Goal: Task Accomplishment & Management: Manage account settings

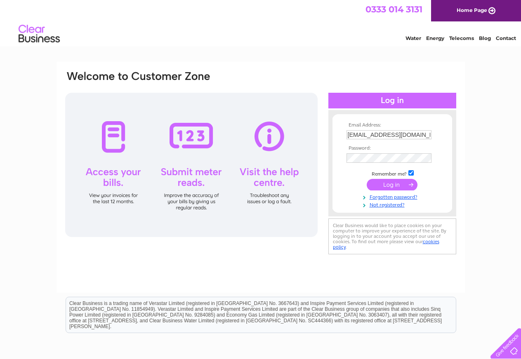
click at [388, 186] on input "submit" at bounding box center [391, 185] width 51 height 12
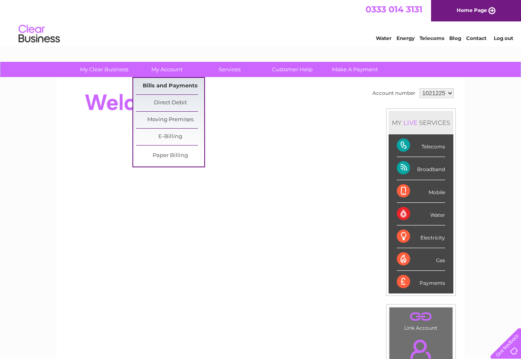
click at [174, 80] on link "Bills and Payments" at bounding box center [170, 86] width 68 height 16
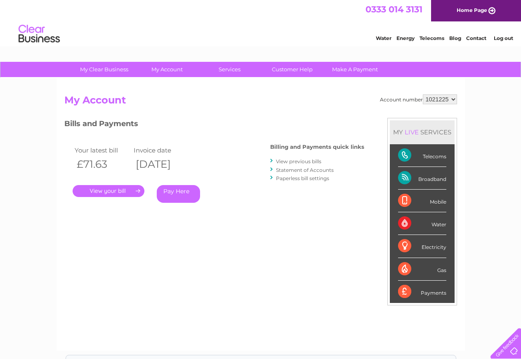
click at [122, 190] on link "." at bounding box center [109, 191] width 72 height 12
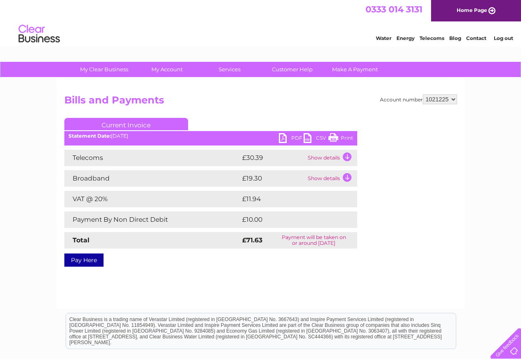
click at [331, 157] on td "Show details" at bounding box center [331, 158] width 52 height 16
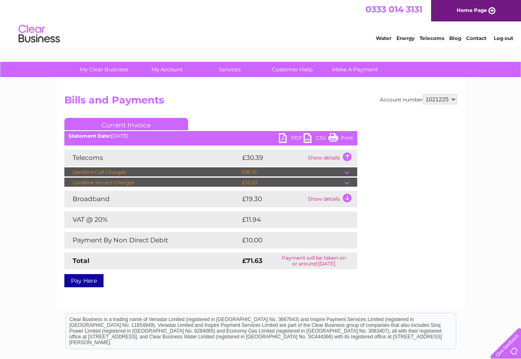
click at [347, 173] on td at bounding box center [350, 172] width 13 height 10
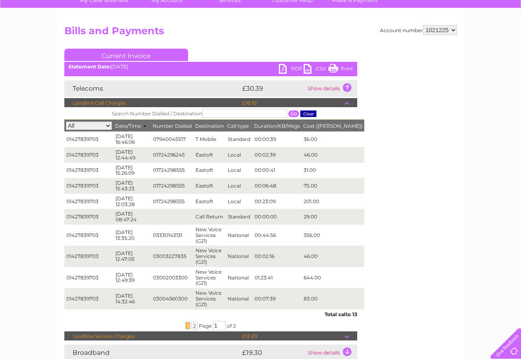
scroll to position [141, 0]
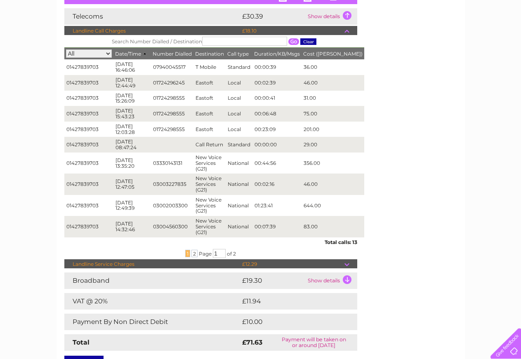
click at [346, 272] on td "Show details" at bounding box center [331, 280] width 52 height 16
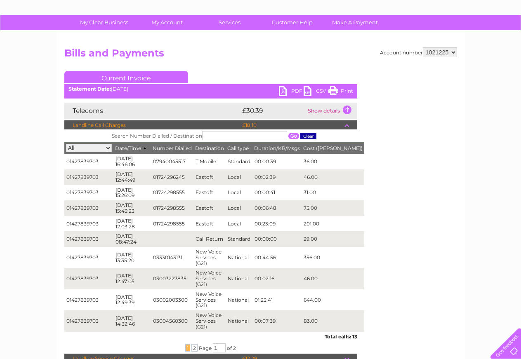
scroll to position [0, 0]
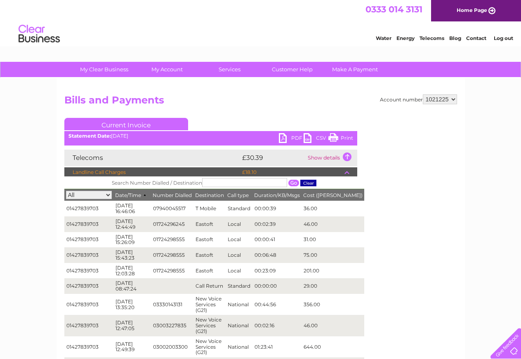
drag, startPoint x: 522, startPoint y: 109, endPoint x: 383, endPoint y: 4, distance: 174.2
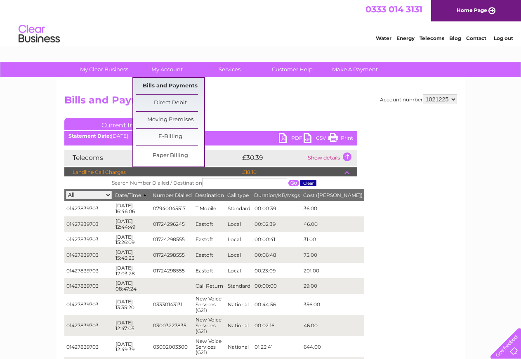
click at [170, 83] on link "Bills and Payments" at bounding box center [170, 86] width 68 height 16
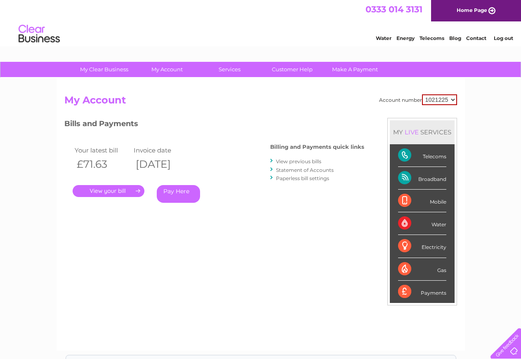
click at [115, 190] on link "." at bounding box center [109, 191] width 72 height 12
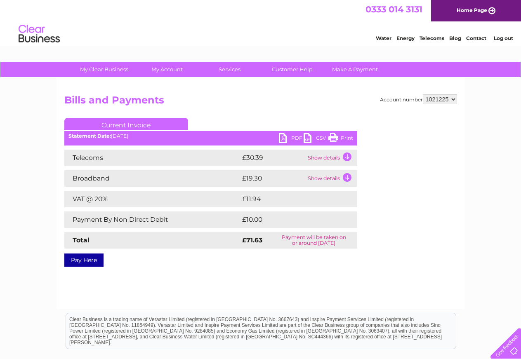
click at [290, 134] on link "PDF" at bounding box center [291, 139] width 25 height 12
